Goal: Check status

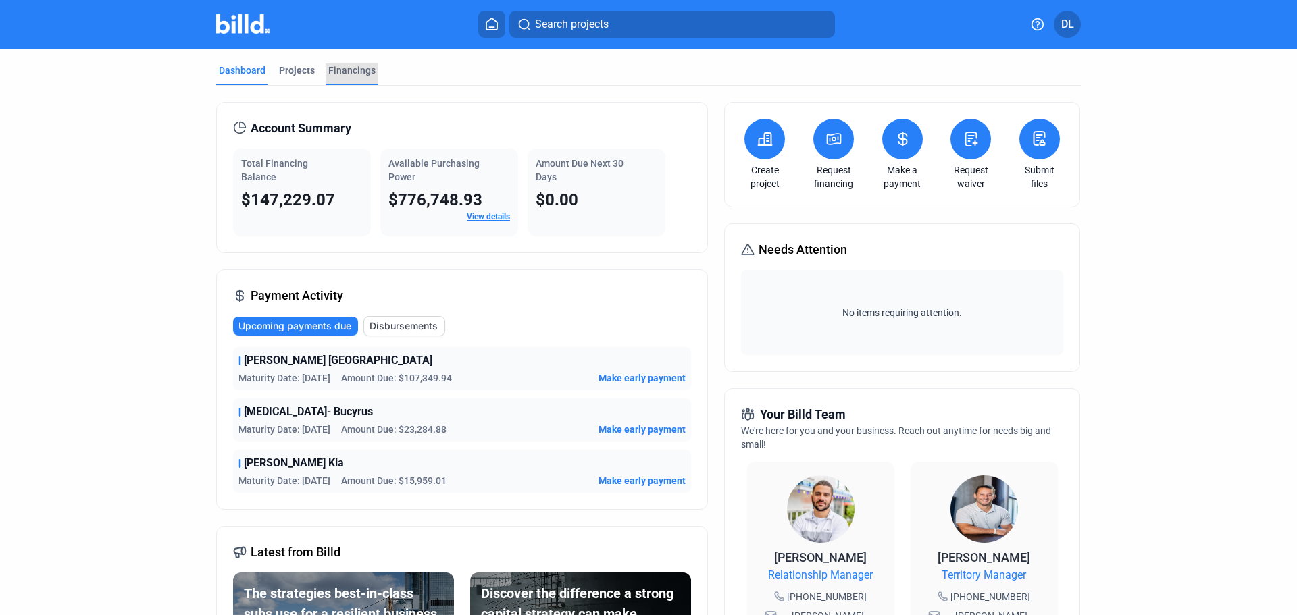
click at [357, 74] on div "Financings" at bounding box center [351, 70] width 47 height 14
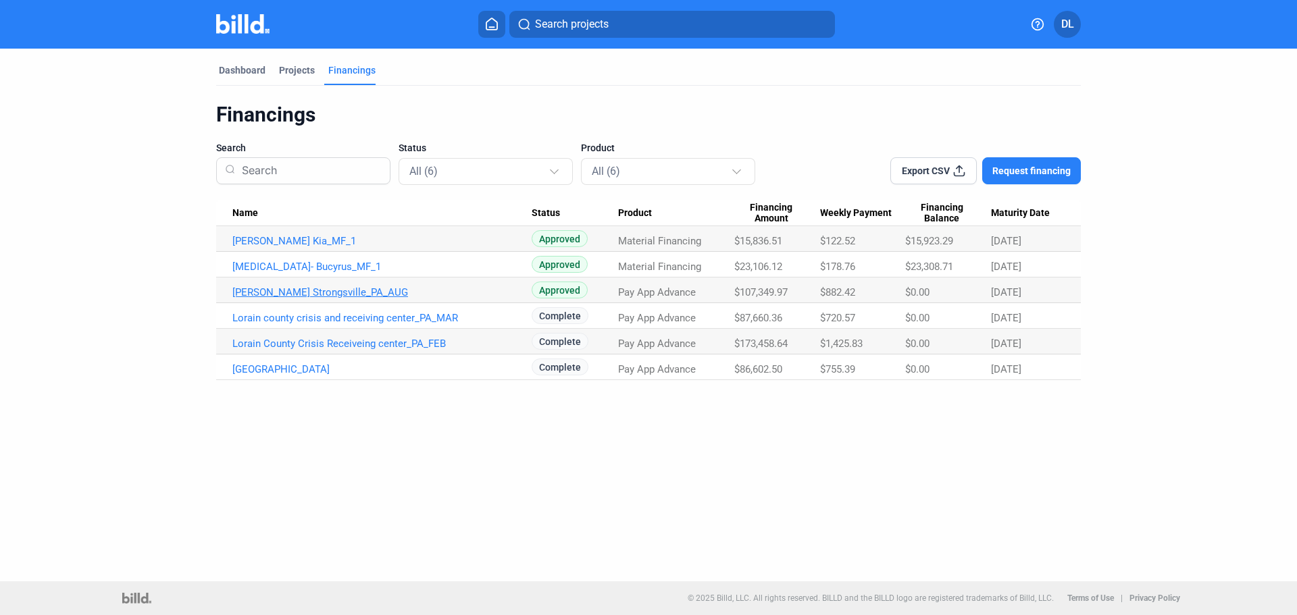
click at [304, 293] on link "[PERSON_NAME] Strongsville_PA_AUG" at bounding box center [381, 292] width 299 height 12
